Goal: Transaction & Acquisition: Purchase product/service

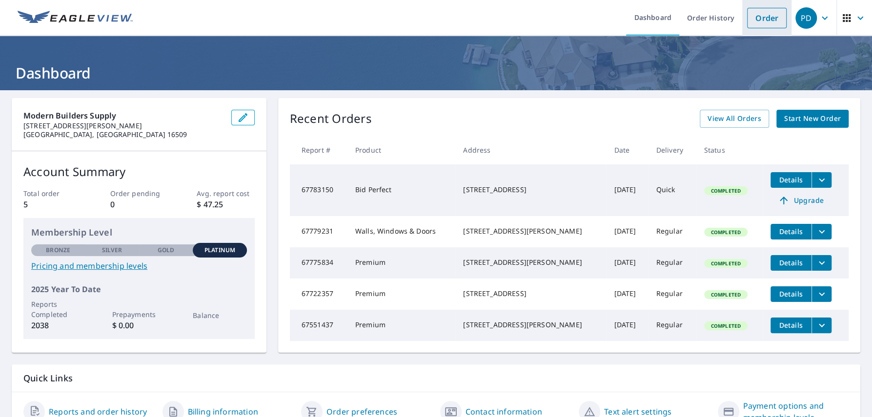
click at [762, 21] on link "Order" at bounding box center [767, 18] width 40 height 20
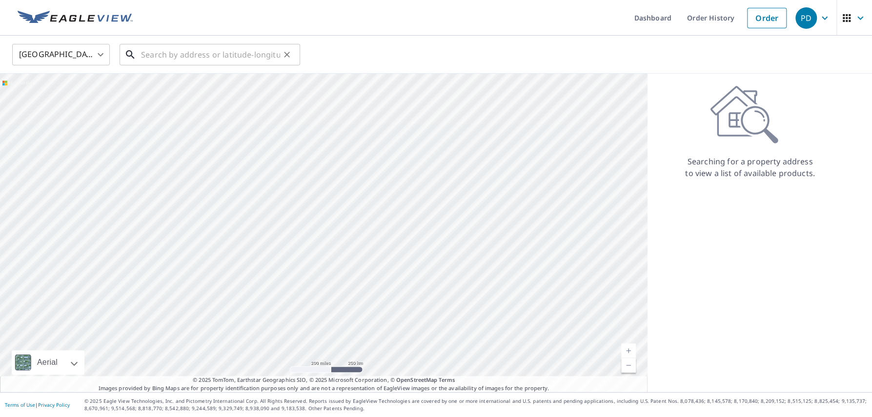
click at [234, 64] on input "text" at bounding box center [210, 54] width 139 height 27
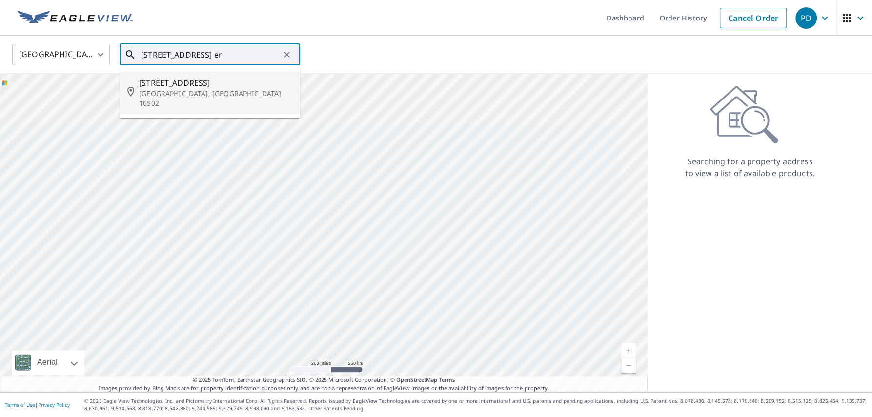
click at [201, 90] on p "[GEOGRAPHIC_DATA], [GEOGRAPHIC_DATA] 16502" at bounding box center [215, 99] width 153 height 20
type input "[STREET_ADDRESS]"
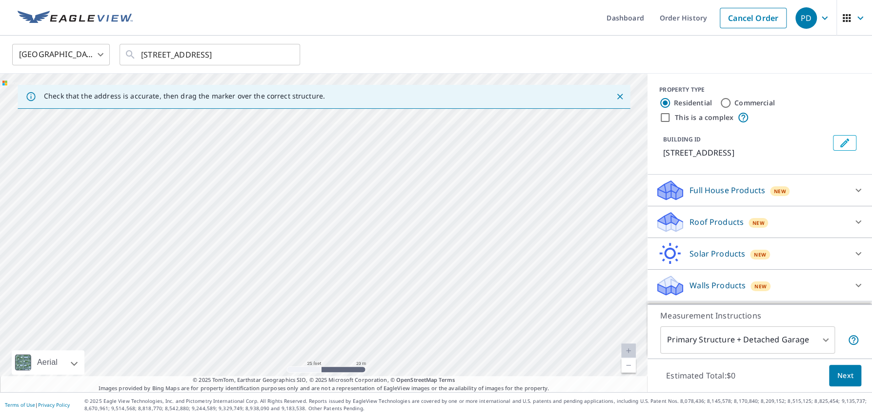
drag, startPoint x: 239, startPoint y: 232, endPoint x: 589, endPoint y: 167, distance: 355.8
click at [589, 167] on div "[STREET_ADDRESS]" at bounding box center [324, 233] width 648 height 319
click at [253, 56] on input "[STREET_ADDRESS]" at bounding box center [210, 54] width 139 height 27
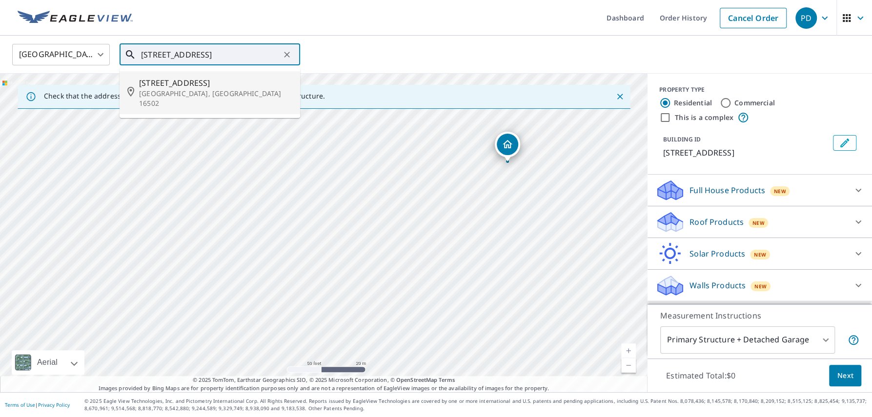
click at [203, 88] on span "[STREET_ADDRESS]" at bounding box center [215, 83] width 153 height 12
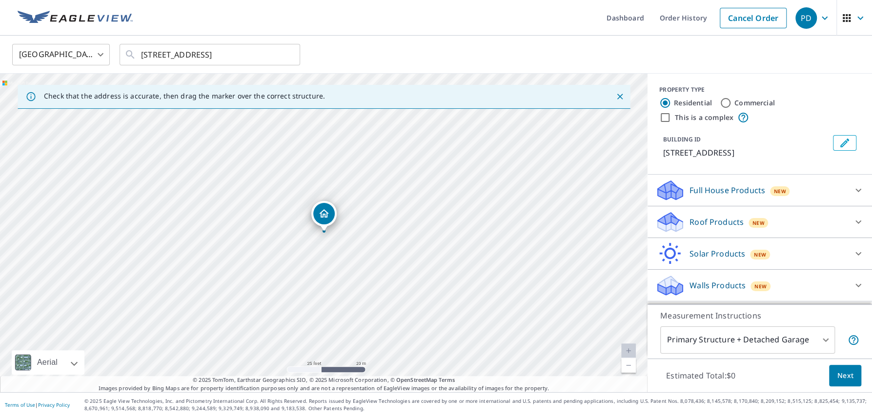
click at [798, 224] on div "Roof Products New" at bounding box center [750, 222] width 191 height 23
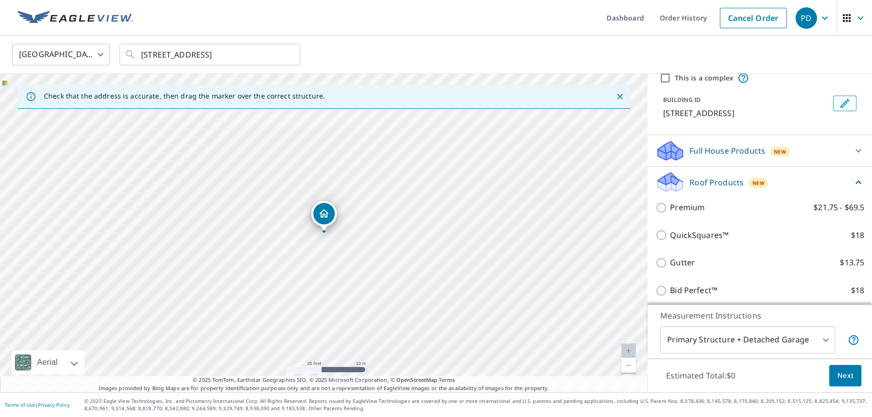
scroll to position [62, 0]
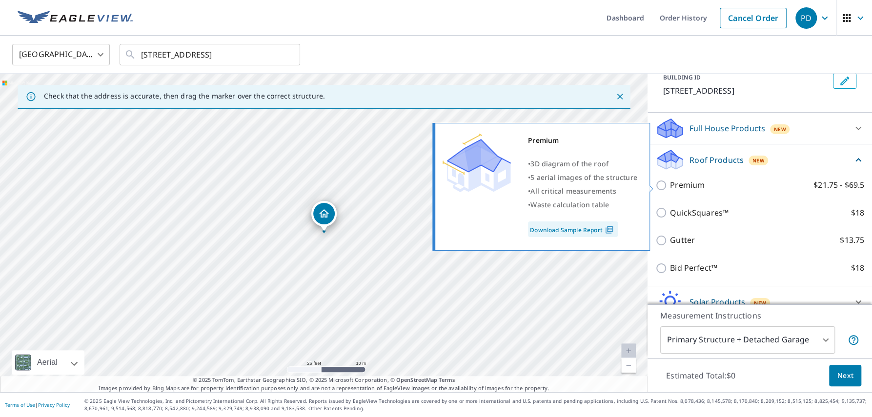
click at [658, 186] on input "Premium $21.75 - $69.5" at bounding box center [662, 186] width 15 height 12
checkbox input "true"
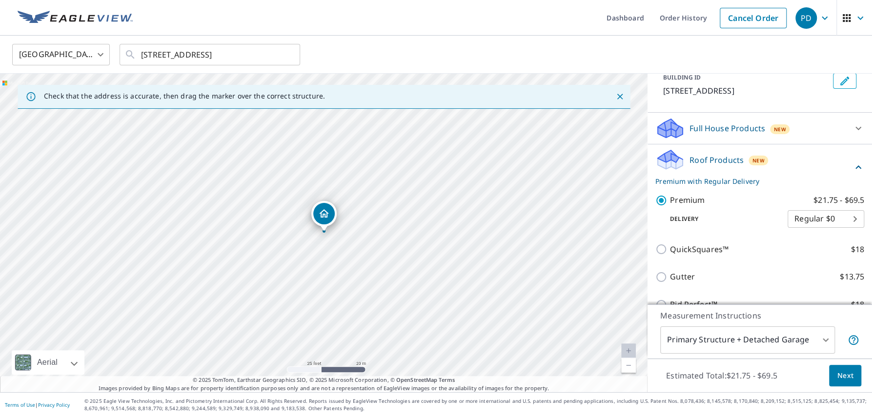
click at [842, 372] on span "Next" at bounding box center [845, 376] width 17 height 12
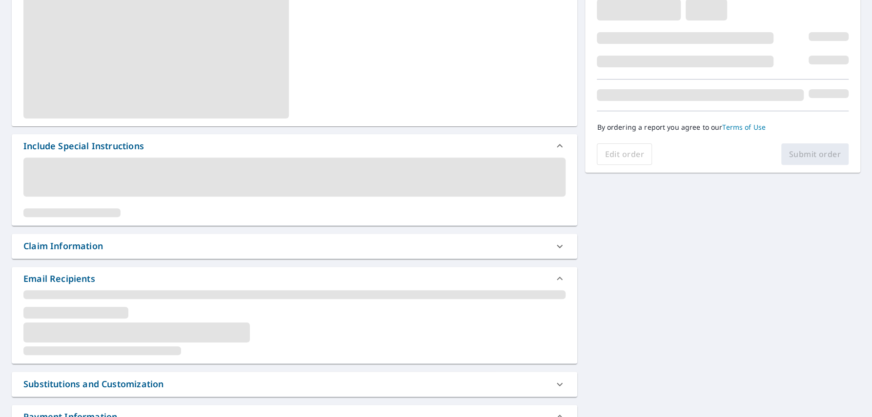
scroll to position [186, 0]
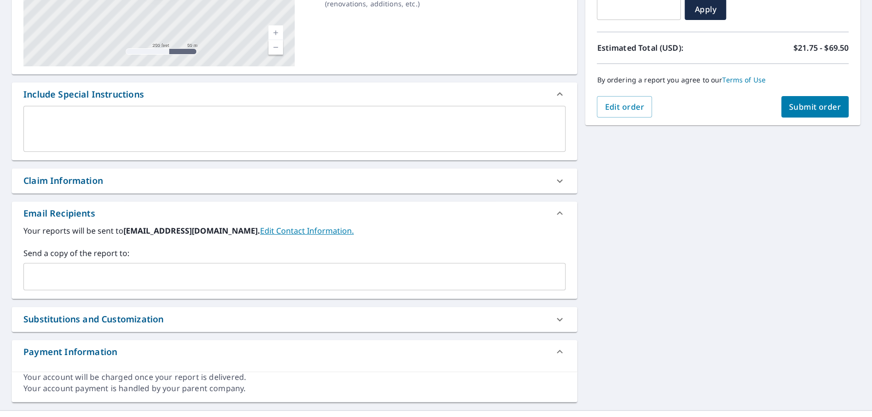
click at [115, 183] on div "Claim Information" at bounding box center [285, 180] width 525 height 13
checkbox input "true"
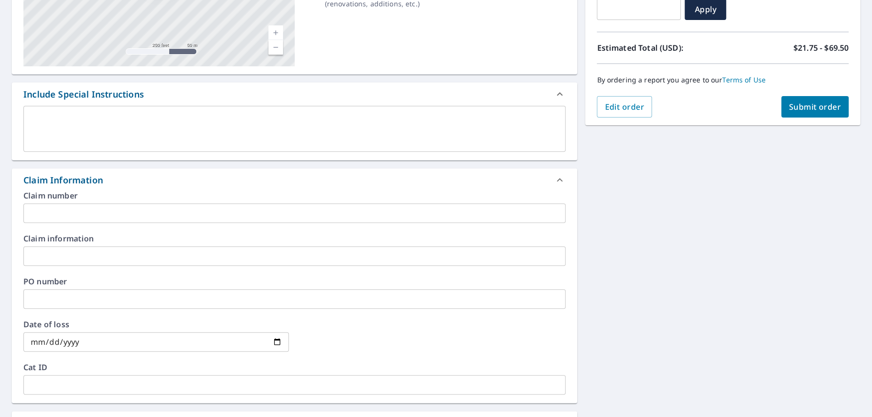
click at [102, 211] on input "text" at bounding box center [294, 213] width 542 height 20
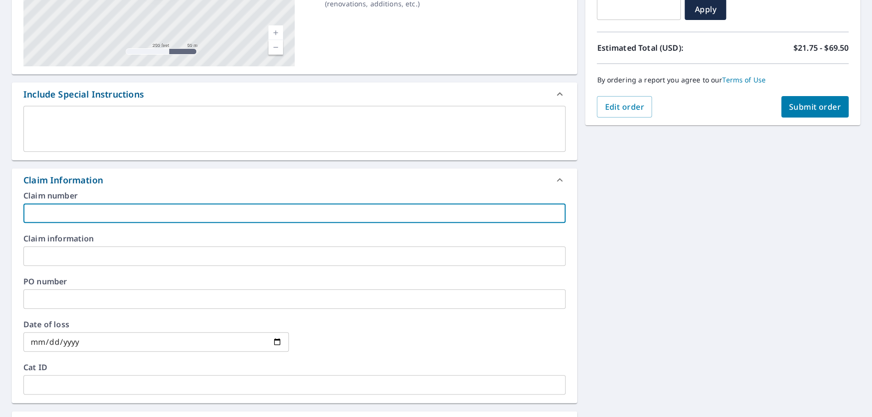
type input "S"
checkbox input "true"
type input "SN"
checkbox input "true"
type input "S"
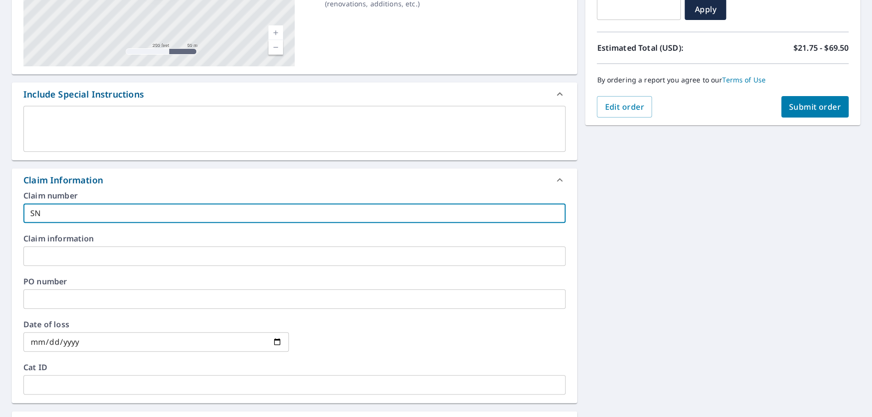
checkbox input "true"
type input "Sn"
checkbox input "true"
type input "Sna"
checkbox input "true"
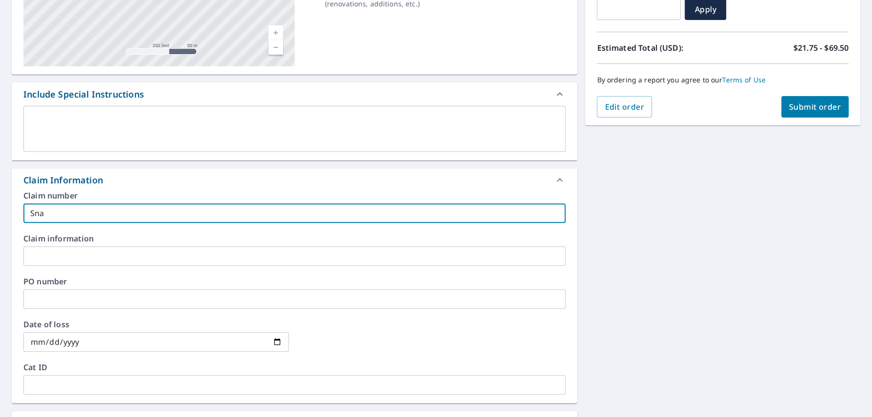
type input "Snao"
checkbox input "true"
type input "Snao"
checkbox input "true"
type input "Snao"
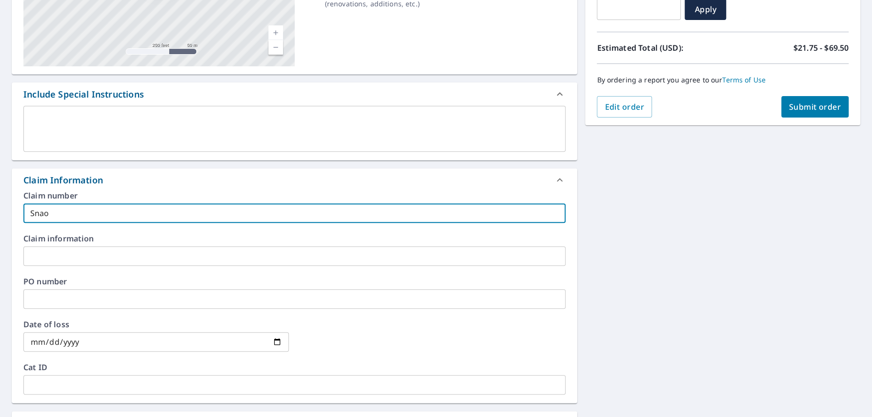
checkbox input "true"
type input "Sna"
checkbox input "true"
type input "Snap"
checkbox input "true"
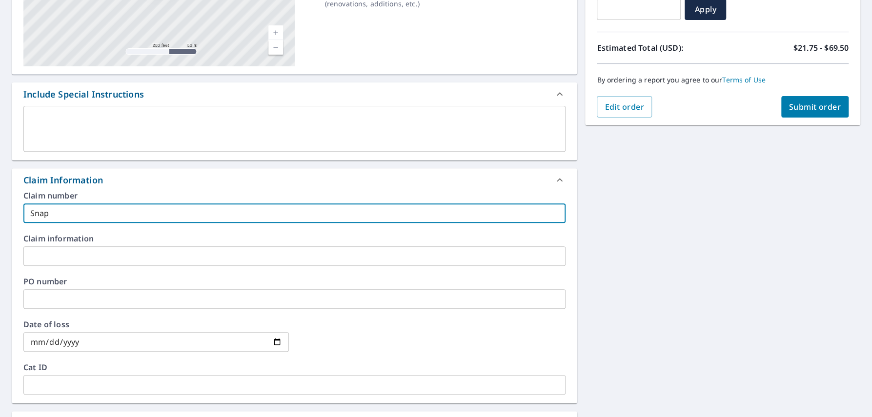
type input "Snap"
checkbox input "true"
type input "Snap S"
checkbox input "true"
type input "Snap So"
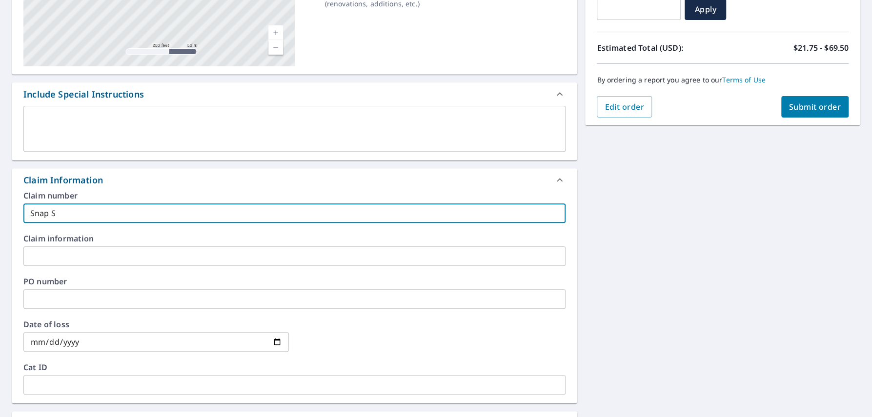
checkbox input "true"
type input "Snap Sol"
checkbox input "true"
type input "Snap Solu"
checkbox input "true"
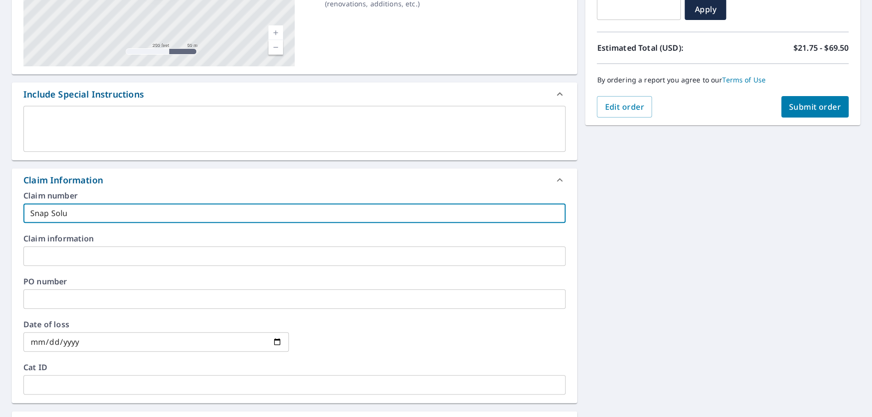
type input "Snap Solut"
checkbox input "true"
type input "Snap Soluti"
checkbox input "true"
type input "Snap Solutio"
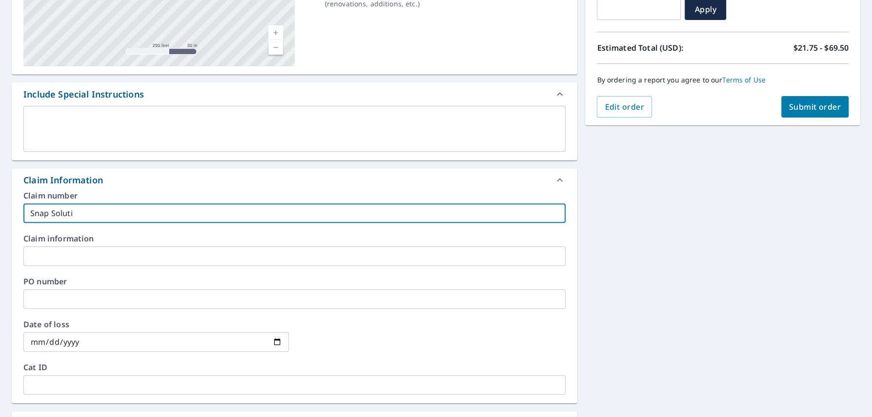
checkbox input "true"
type input "Snap Solution"
checkbox input "true"
type input "Snap Solutions"
checkbox input "true"
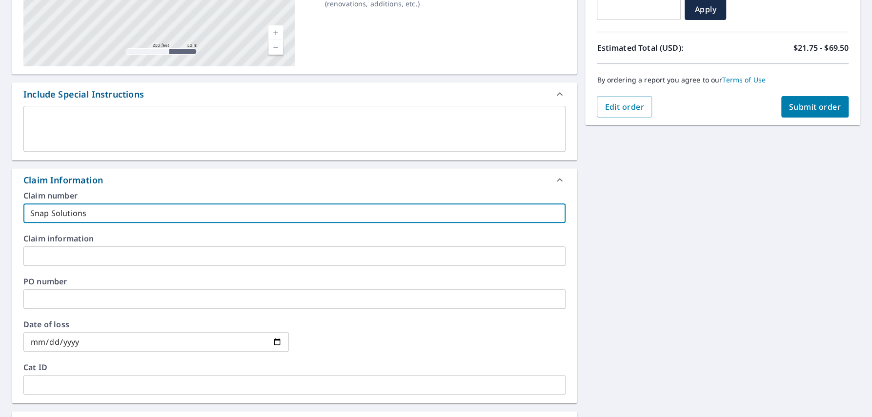
type input "Snap Solutions"
checkbox input "true"
type input "Snap Solutions"
checkbox input "true"
type input "Snap Solutions"
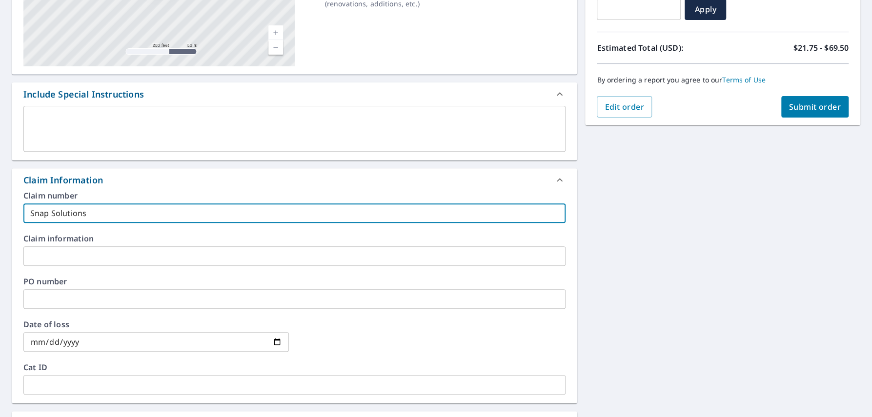
checkbox input "true"
type input "Snap Solutions -"
checkbox input "true"
type input "Snap Solutions -"
checkbox input "true"
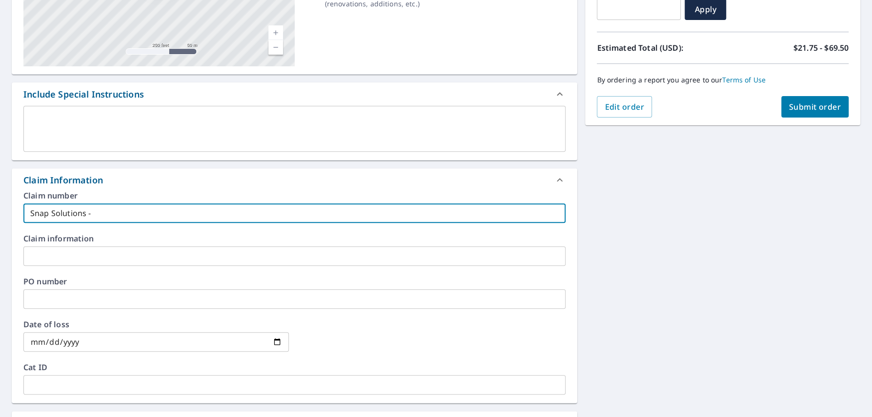
type input "Snap Solutions - 5"
checkbox input "true"
type input "Snap Solutions - 51"
checkbox input "true"
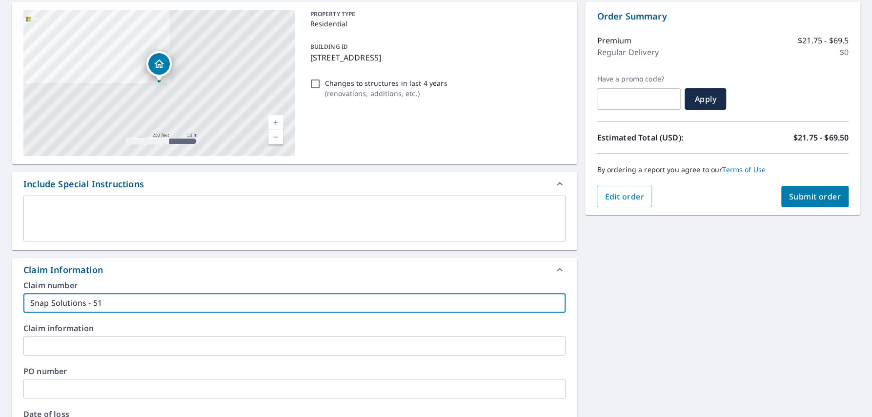
scroll to position [124, 0]
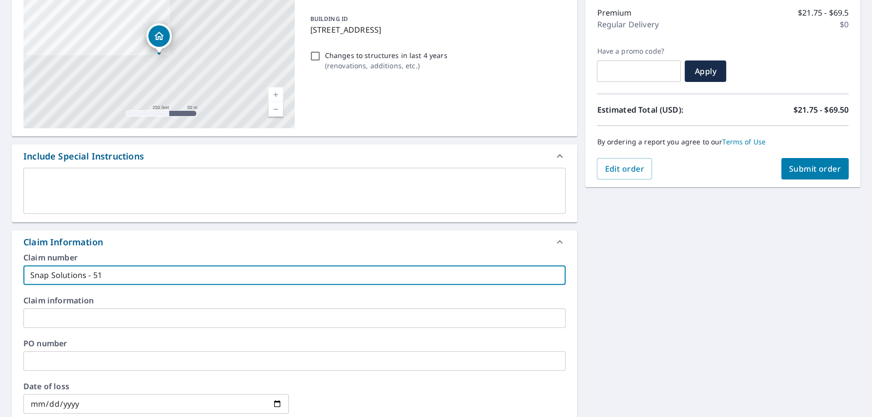
type input "Snap Solutions - 5"
checkbox input "true"
type input "Snap Solutions - 52"
checkbox input "true"
type input "Snap Solutions - 521"
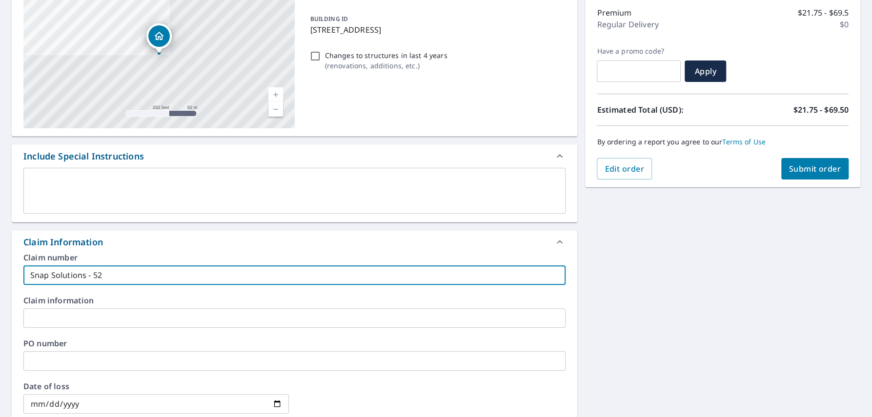
checkbox input "true"
type input "Snap Solutions - 521"
checkbox input "true"
type input "Snap Solutions - 521 W"
checkbox input "true"
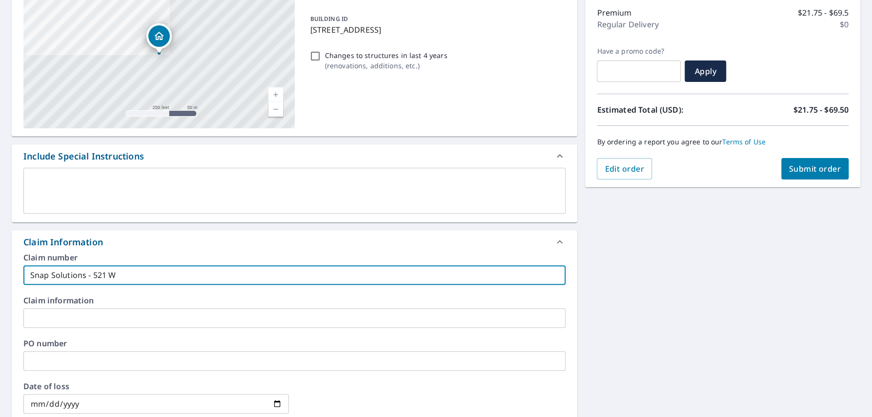
type input "Snap Solutions - 521 W"
checkbox input "true"
type input "Snap Solutions - 521 W 7"
checkbox input "true"
type input "Snap Solutions - 521 W 7t"
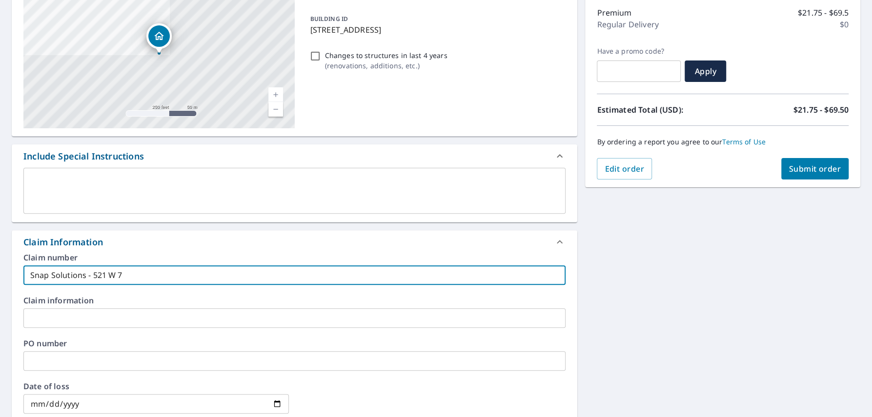
checkbox input "true"
type input "Snap Solutions - 521 W 7th"
checkbox input "true"
type input "Snap Solutions - 521 W 7th"
checkbox input "true"
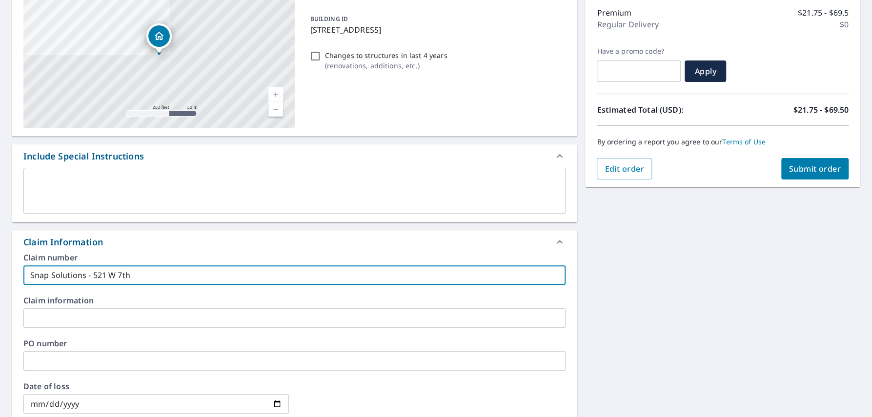
type input "Snap Solutions - [STREET_ADDRESS]"
checkbox input "true"
type input "Snap Solutions - 521 W 7th ss"
checkbox input "true"
type input "Snap Solutions - [STREET_ADDRESS]"
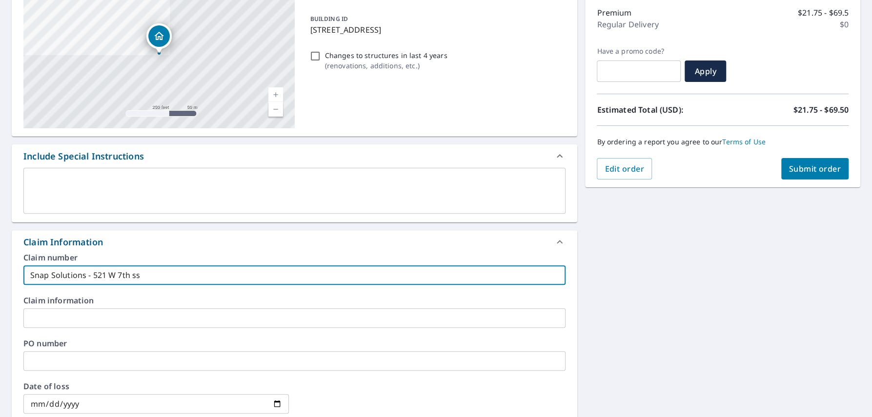
checkbox input "true"
type input "Snap Solutions - 521 W 7th"
checkbox input "true"
type input "Snap Solutions - 521 W 7th S"
checkbox input "true"
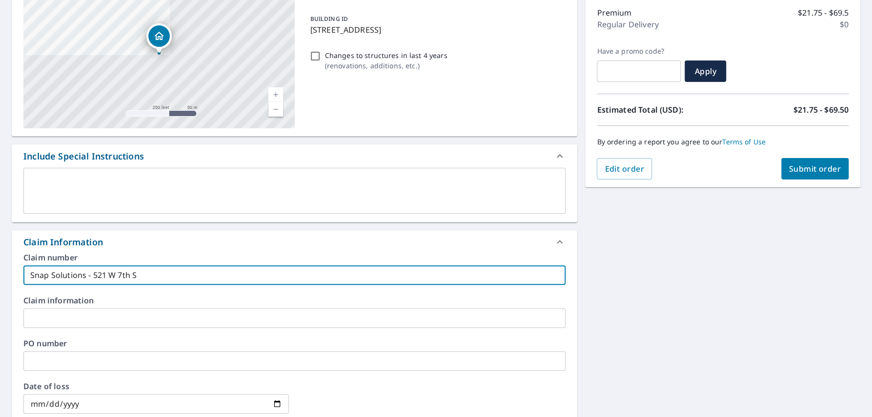
type input "Snap Solutions - [STREET_ADDRESS]"
checkbox input "true"
type input "Snap Solutions - [STREET_ADDRESS]"
checkbox input "true"
type input "Snap Solutions - [STREET_ADDRESS]"
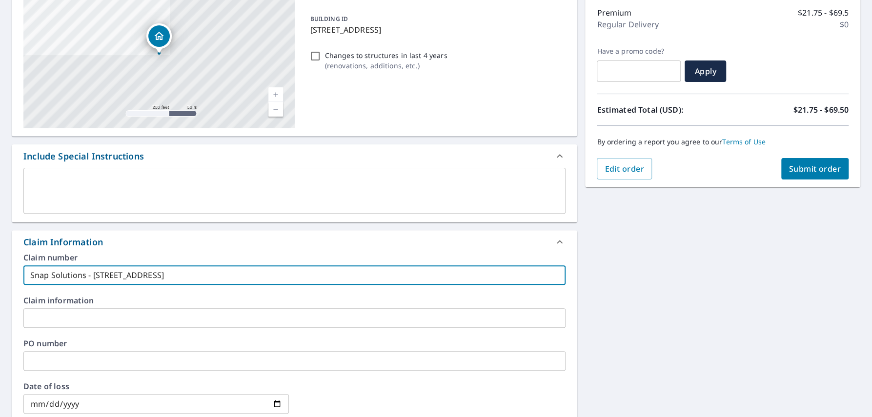
checkbox input "true"
type input "Snap Solutions - [STREET_ADDRESS]"
checkbox input "true"
type input "Snap Solutions - [STREET_ADDRESS]"
checkbox input "true"
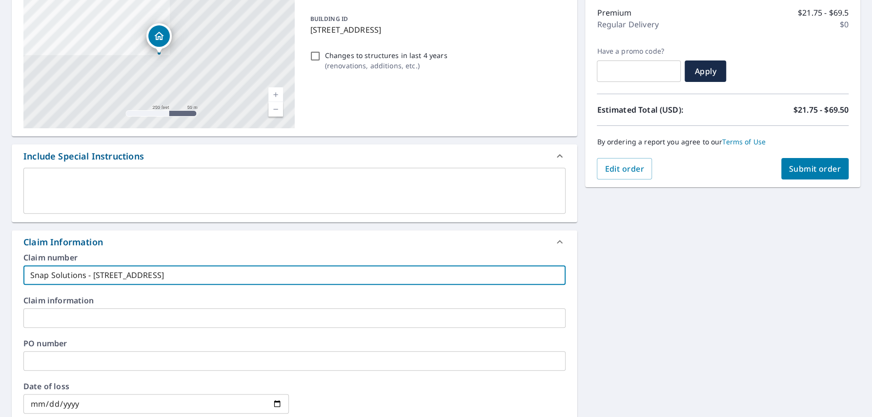
type input "Snap Solutions - [STREET_ADDRESS]"
checkbox input "true"
type input "Snap Solutions - [STREET_ADDRESS]"
checkbox input "true"
type input "Snap Solutions - [STREET_ADDRESS],"
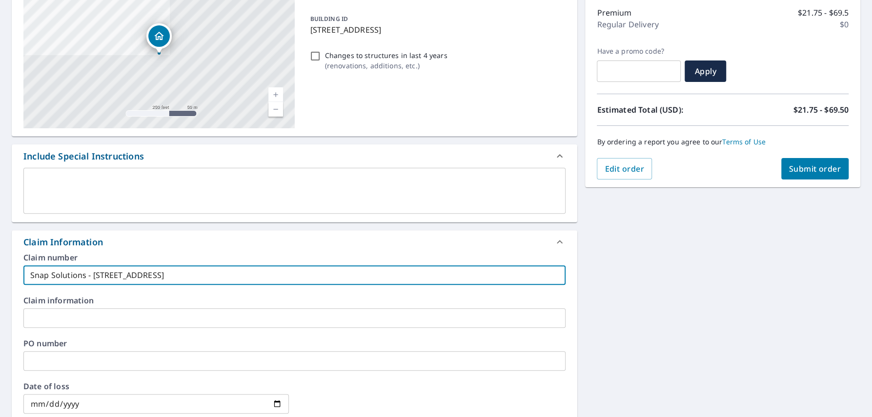
checkbox input "true"
type input "Snap Solutions - [STREET_ADDRESS],"
checkbox input "true"
type input "Snap Solutions - [STREET_ADDRESS]"
checkbox input "true"
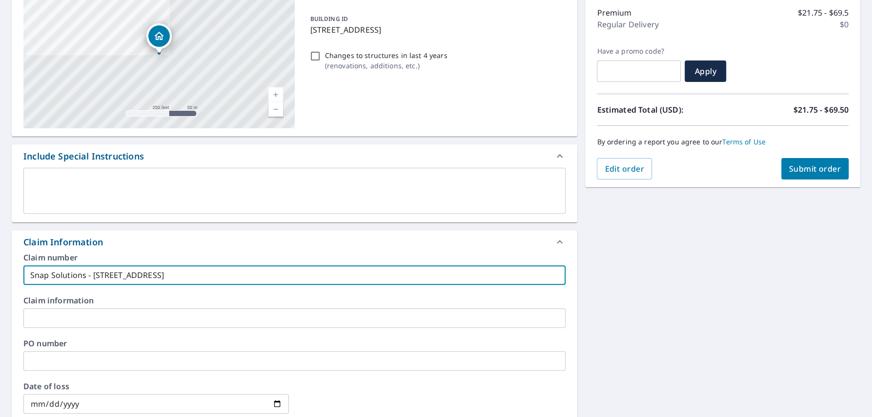
type input "Snap Solutions - [STREET_ADDRESS]"
checkbox input "true"
type input "Snap Solutions - [STREET_ADDRESS]"
checkbox input "true"
type input "Snap Solutions - [STREET_ADDRESS]"
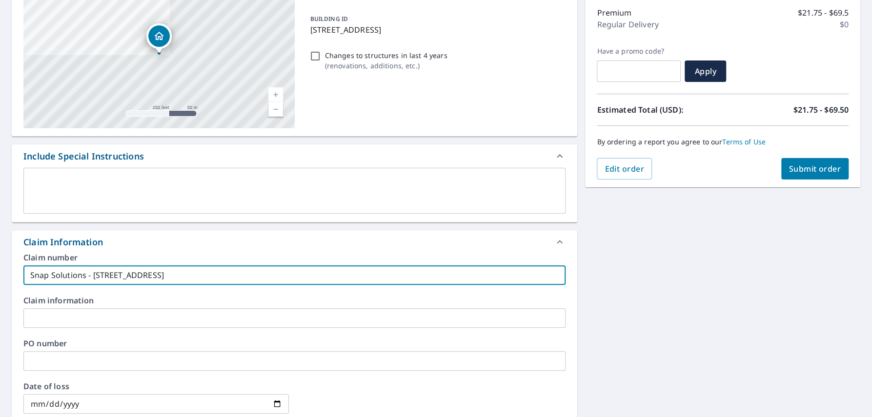
checkbox input "true"
type input "Snap Solutions - [STREET_ADDRESS],"
checkbox input "true"
type input "Snap Solutions - [STREET_ADDRESS],"
checkbox input "true"
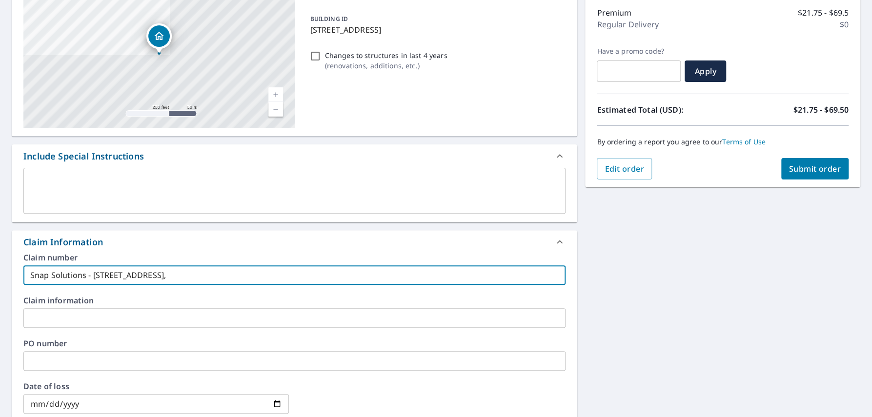
type input "Snap Solutions - [STREET_ADDRESS]"
checkbox input "true"
type input "Snap Solutions - [STREET_ADDRESS]"
checkbox input "true"
type input "Snap Solutions - [STREET_ADDRESS]"
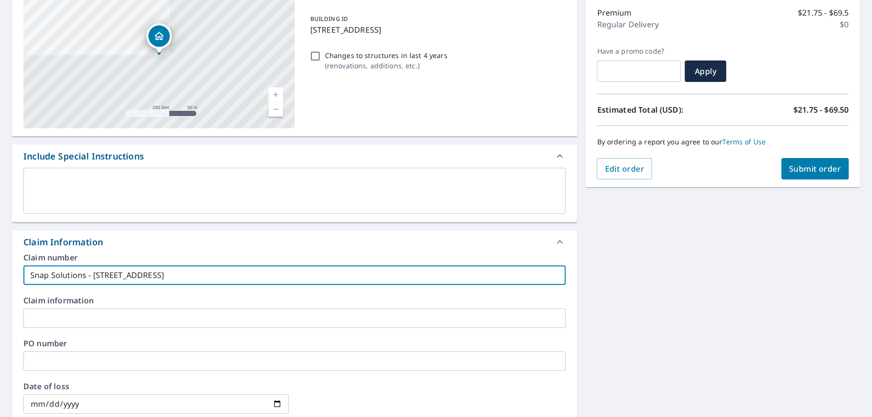
checkbox input "true"
type input "Snap Solutions - [STREET_ADDRESS]"
checkbox input "true"
type input "Snap Solutions - [STREET_ADDRESS]"
checkbox input "true"
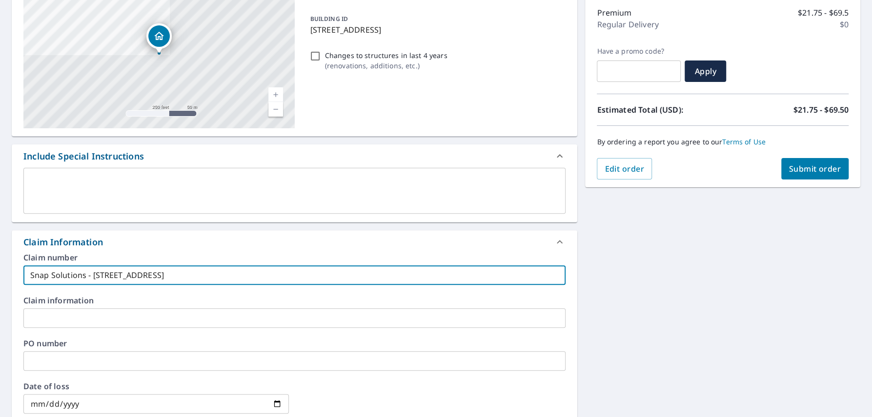
type input "Snap Solutions - [STREET_ADDRESS]"
checkbox input "true"
type input "Snap Solutions - [STREET_ADDRESS]"
checkbox input "true"
type input "Snap Solutions - [STREET_ADDRESS]"
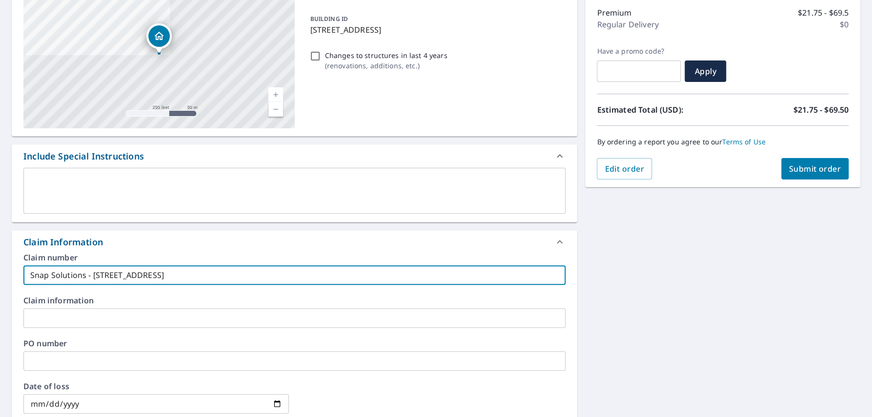
checkbox input "true"
type input "Snap Solutions - [STREET_ADDRESS]"
checkbox input "true"
type input "Snap Solutions - [STREET_ADDRESS]"
checkbox input "true"
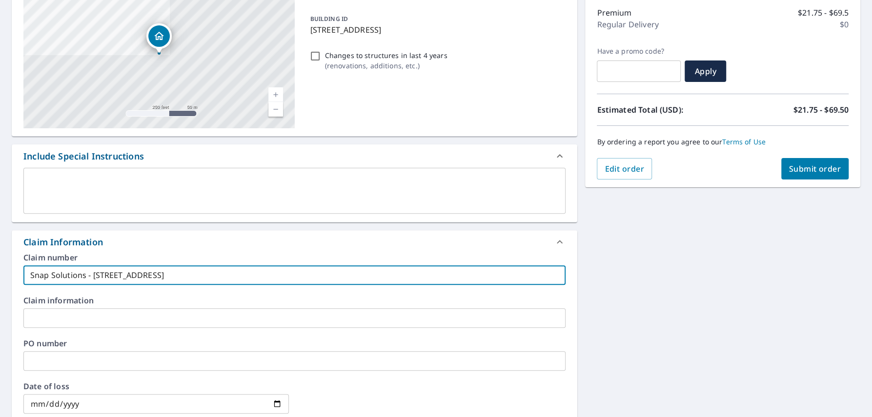
type input "Snap Solutions - [STREET_ADDRESS]"
click at [88, 331] on div "Claim number Snap Solutions - [STREET_ADDRESS] ​ Claim information ​ PO number …" at bounding box center [295, 359] width 566 height 211
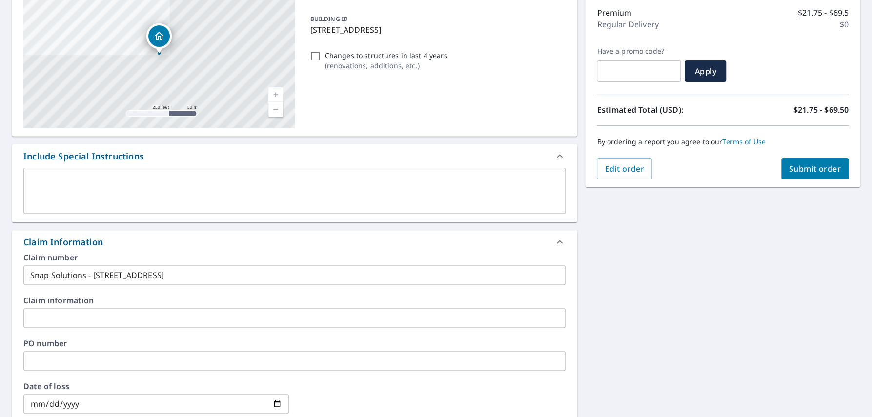
click at [90, 326] on input "text" at bounding box center [294, 318] width 542 height 20
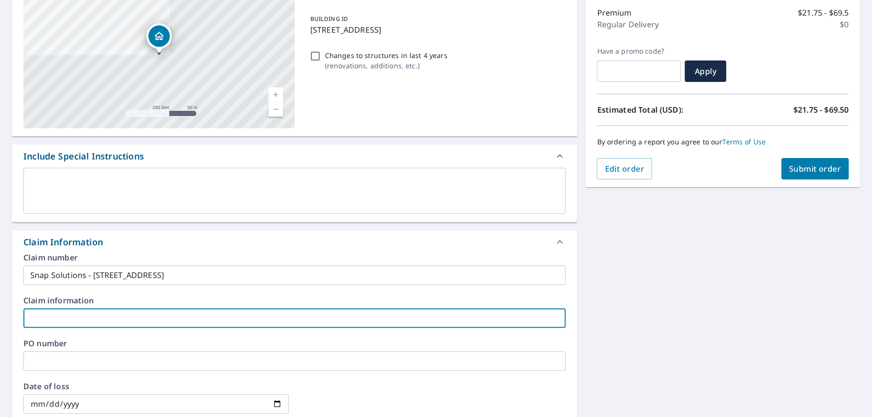
paste input "Snap Solutions - [STREET_ADDRESS]"
type input "Snap Solutions - [STREET_ADDRESS]"
checkbox input "true"
click at [561, 309] on input "Snap Solutions - [STREET_ADDRESS]" at bounding box center [294, 318] width 542 height 20
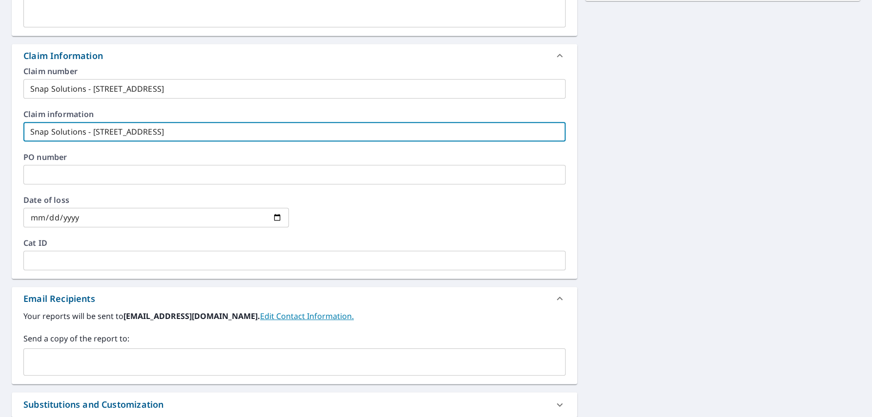
scroll to position [0, 0]
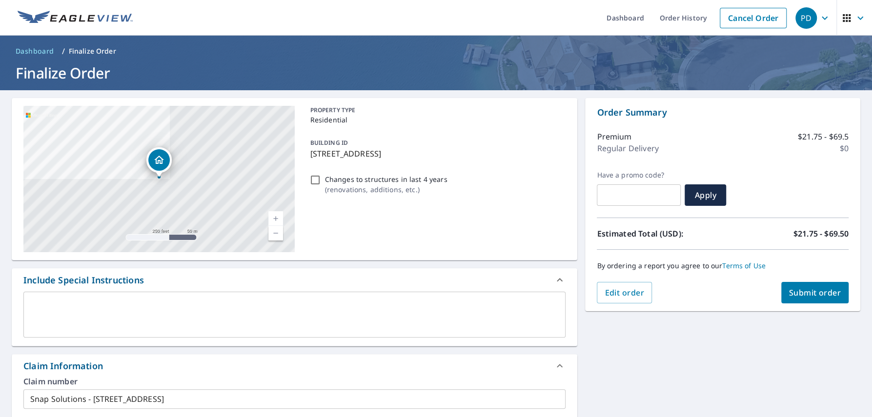
type input "Snap Solutions - [STREET_ADDRESS]"
click at [828, 288] on span "Submit order" at bounding box center [815, 292] width 52 height 11
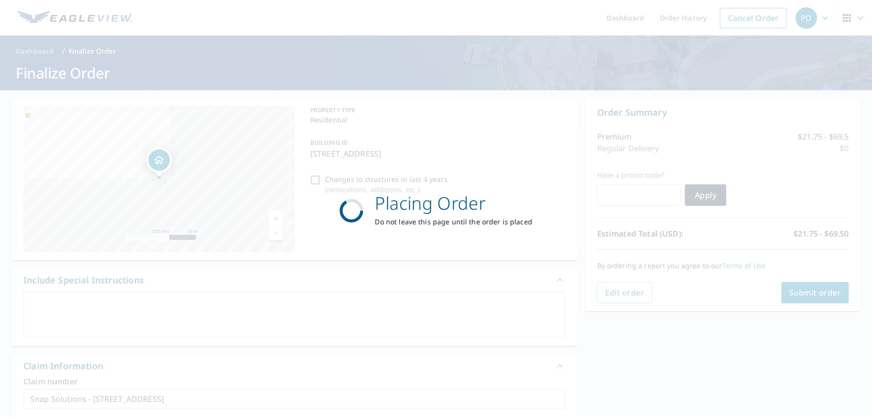
checkbox input "true"
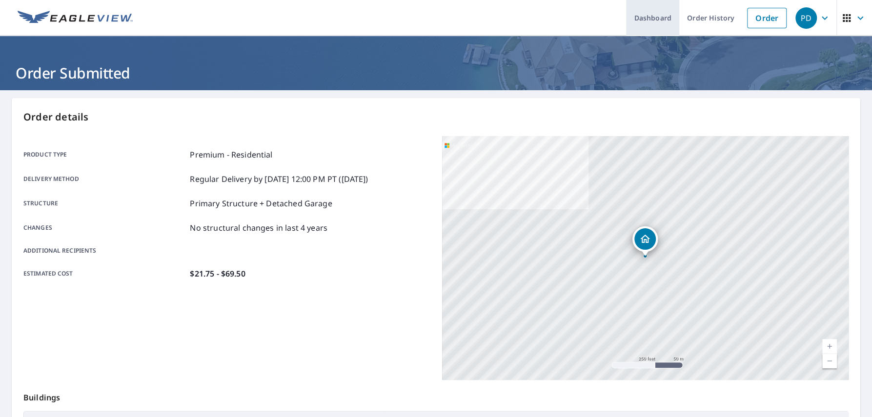
click at [634, 20] on link "Dashboard" at bounding box center [652, 18] width 53 height 36
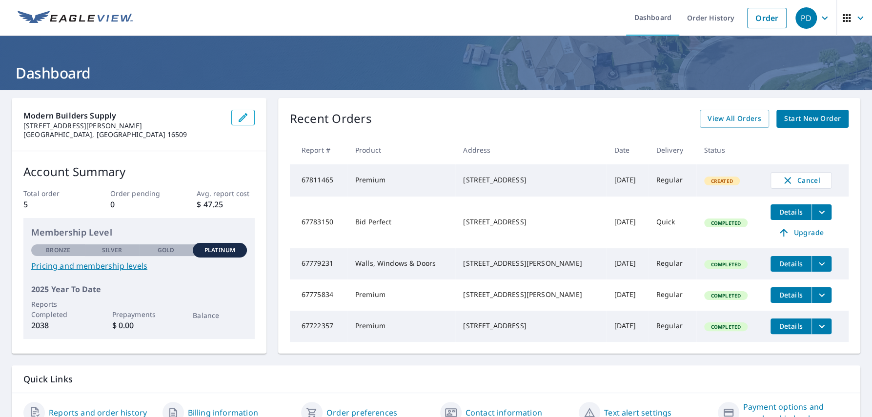
click at [782, 265] on span "Details" at bounding box center [790, 263] width 29 height 9
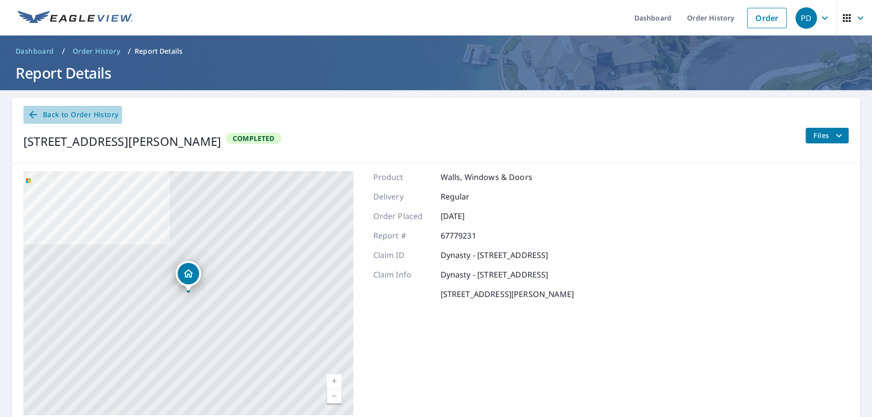
click at [37, 118] on icon at bounding box center [33, 115] width 12 height 12
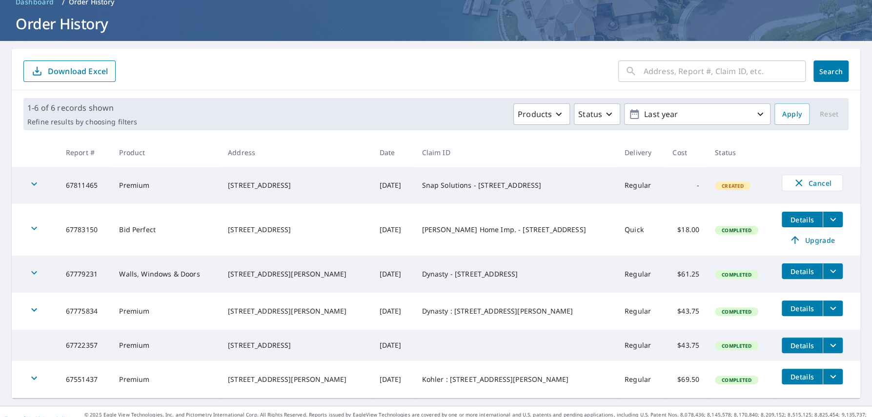
scroll to position [67, 0]
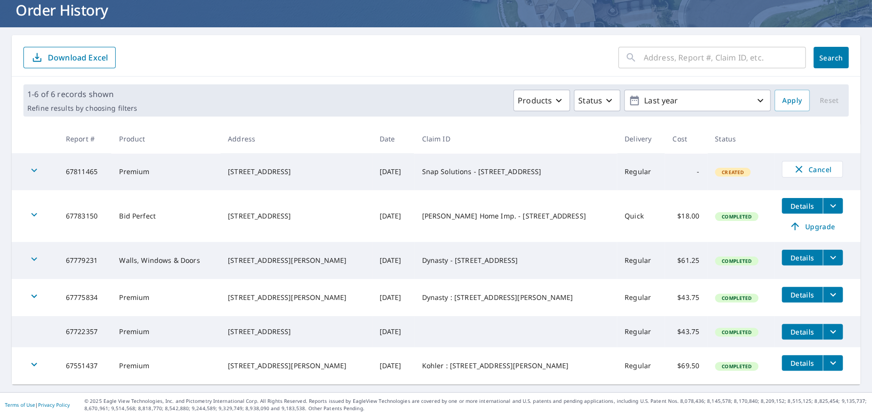
click at [794, 327] on span "Details" at bounding box center [802, 331] width 29 height 9
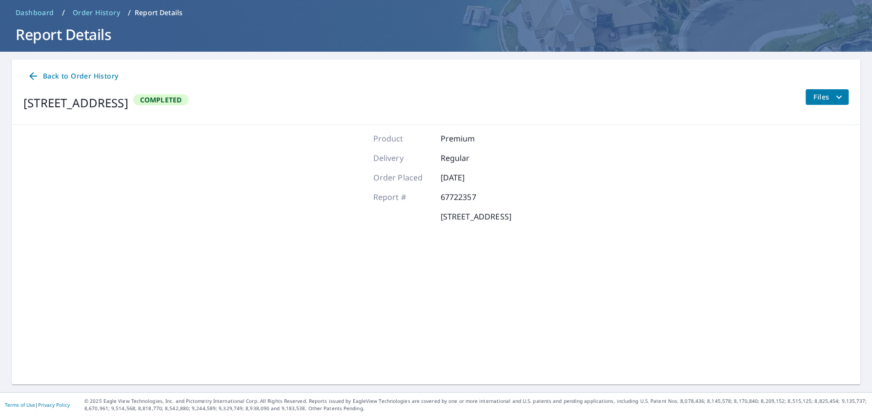
scroll to position [38, 0]
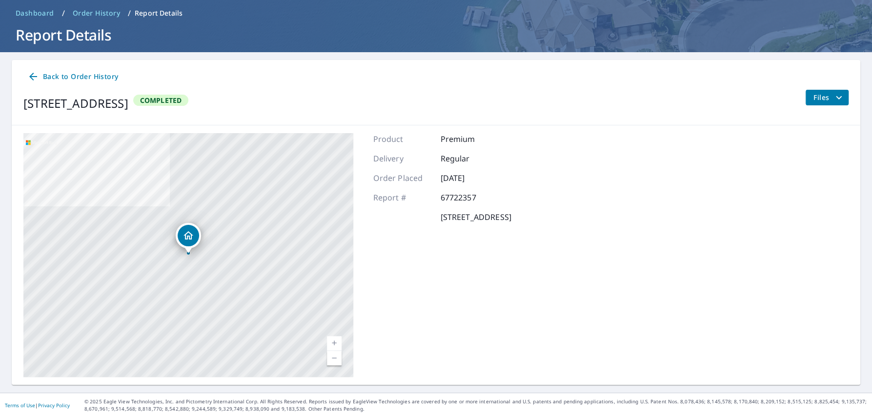
click at [56, 74] on span "Back to Order History" at bounding box center [72, 77] width 91 height 12
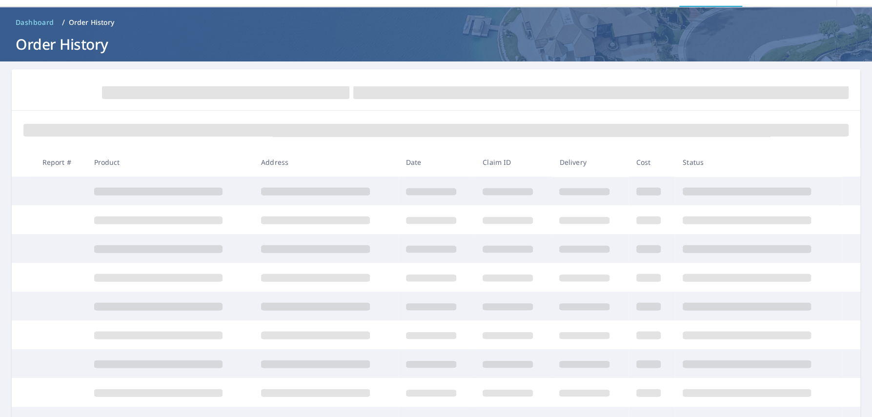
scroll to position [23, 0]
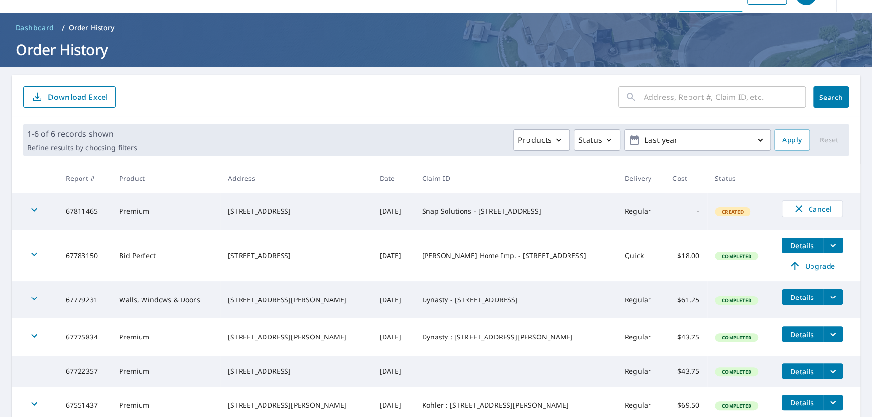
scroll to position [67, 0]
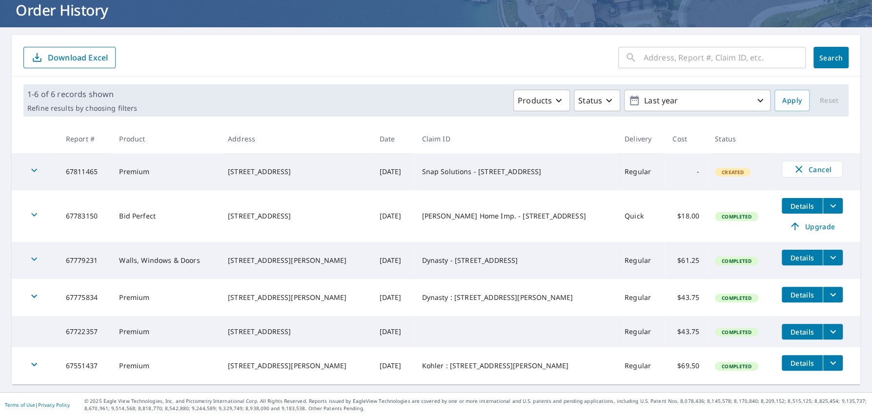
click at [794, 202] on span "Details" at bounding box center [802, 206] width 29 height 9
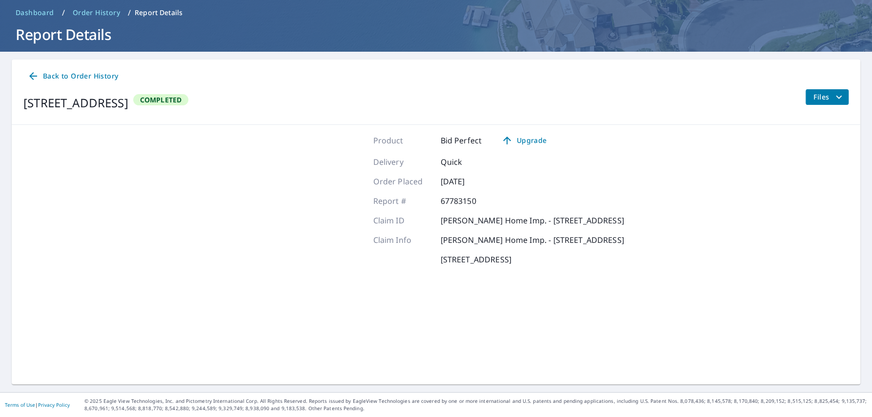
scroll to position [38, 0]
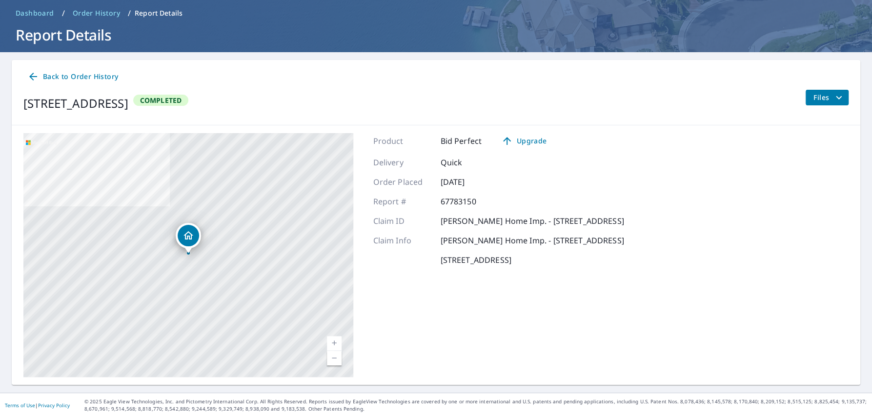
click at [51, 72] on span "Back to Order History" at bounding box center [72, 77] width 91 height 12
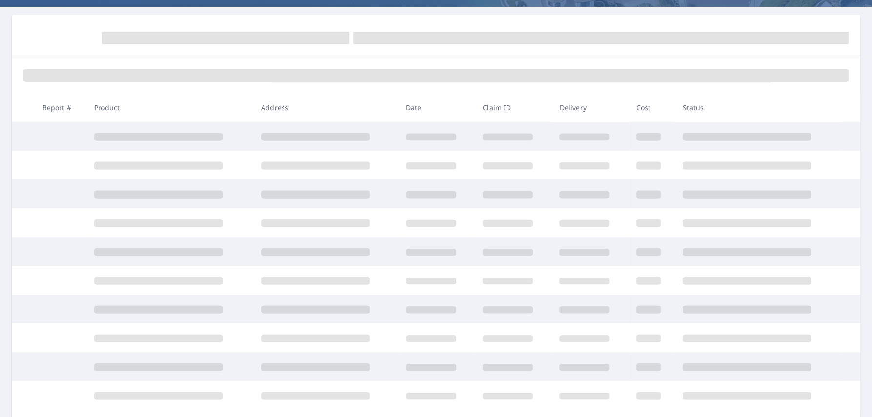
scroll to position [100, 0]
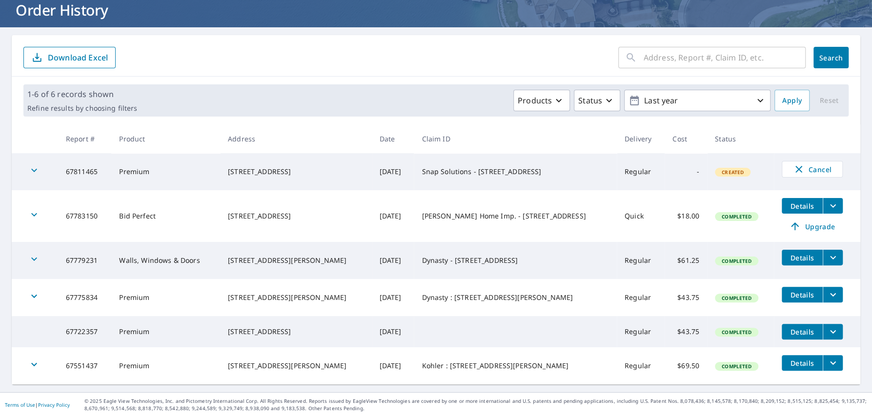
scroll to position [67, 0]
